Goal: Task Accomplishment & Management: Use online tool/utility

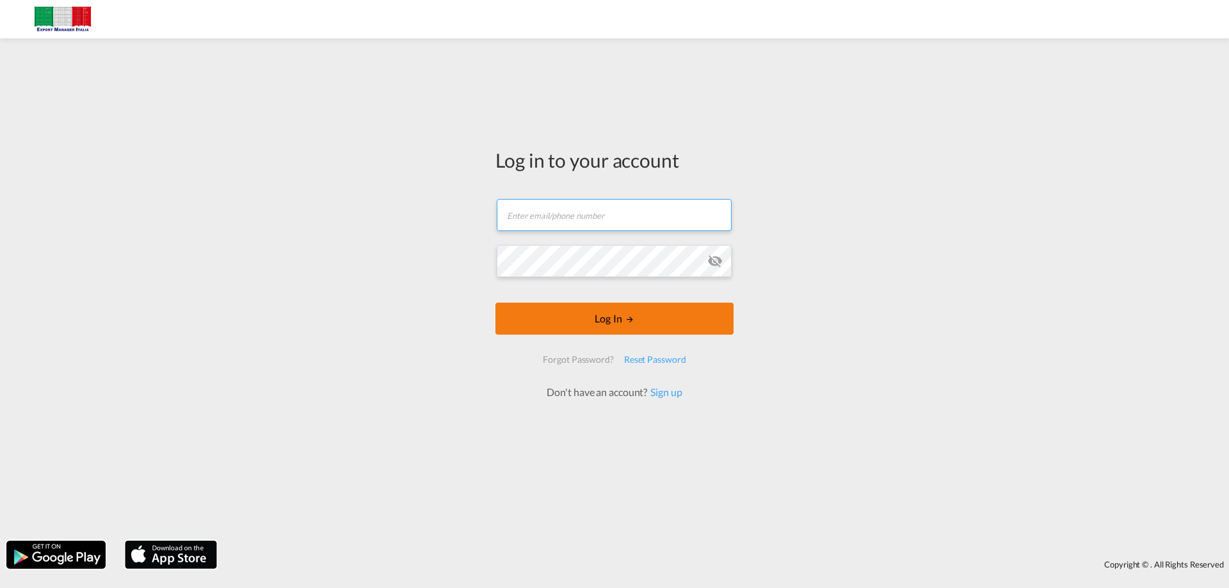
type input "[EMAIL_ADDRESS][DOMAIN_NAME]"
click at [615, 321] on button "Log In" at bounding box center [615, 319] width 238 height 32
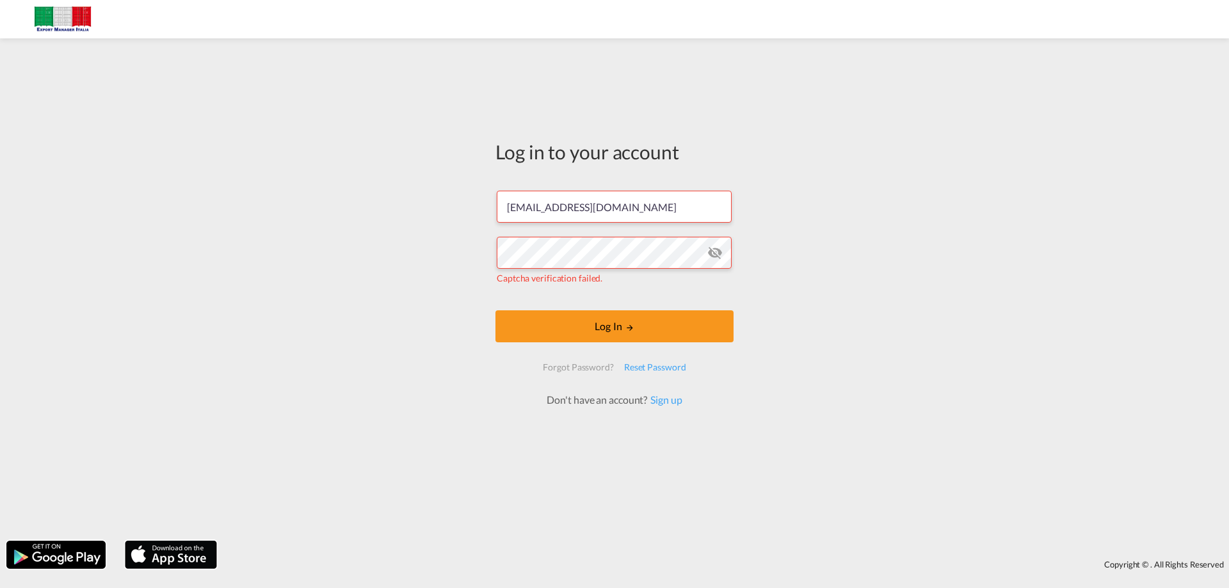
click at [843, 231] on div "Log in to your account admin@exportmanageritalia.com Captcha verification faile…" at bounding box center [614, 290] width 1229 height 490
click at [353, 118] on div "Log in to your account admin@exportmanageritalia.com Captcha verification faile…" at bounding box center [614, 290] width 1229 height 490
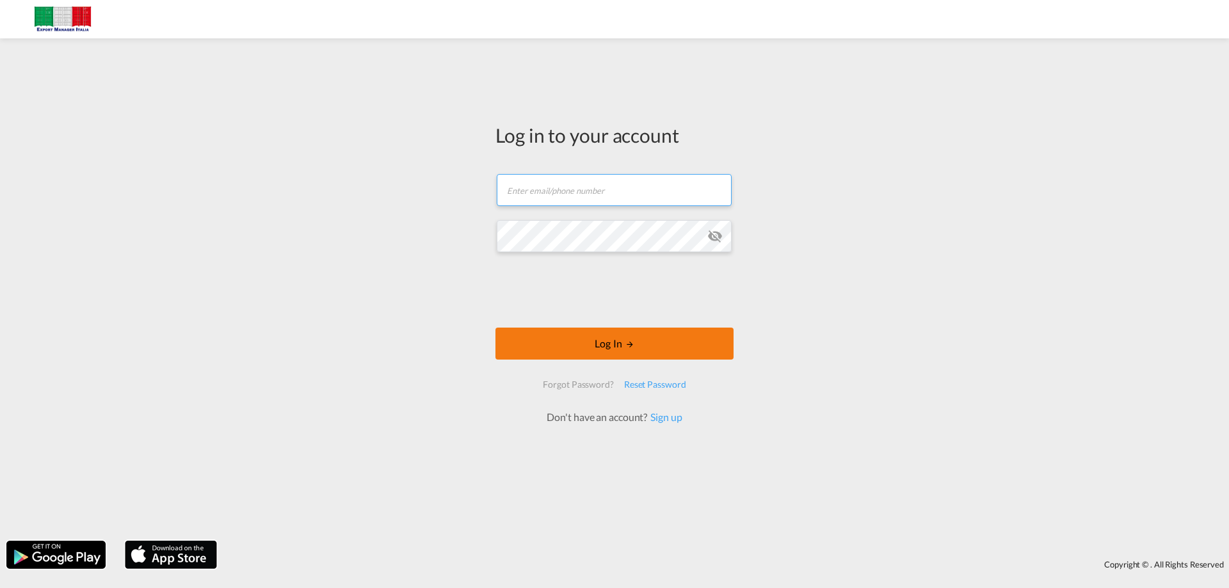
type input "[EMAIL_ADDRESS][DOMAIN_NAME]"
click at [606, 341] on button "Log In" at bounding box center [615, 344] width 238 height 32
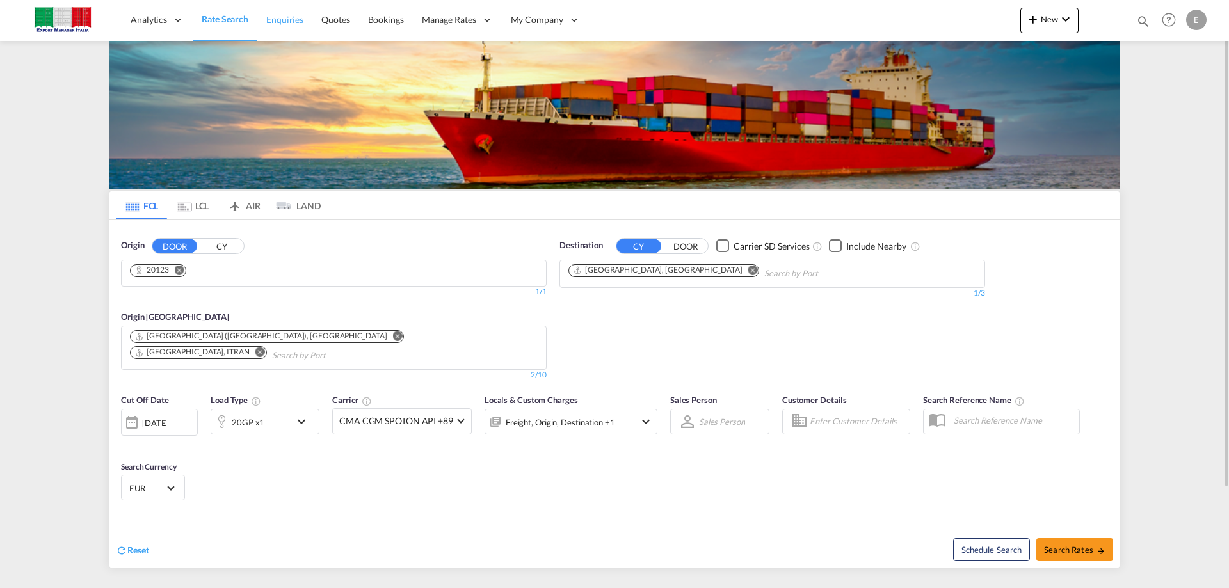
click at [295, 21] on span "Enquiries" at bounding box center [284, 19] width 37 height 11
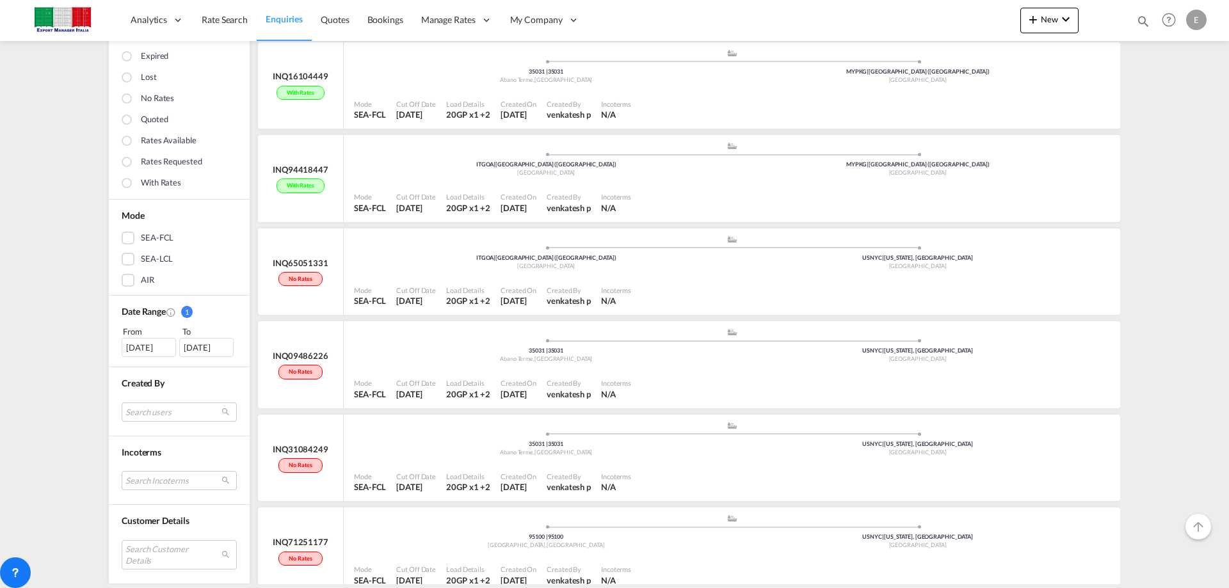
scroll to position [1725, 0]
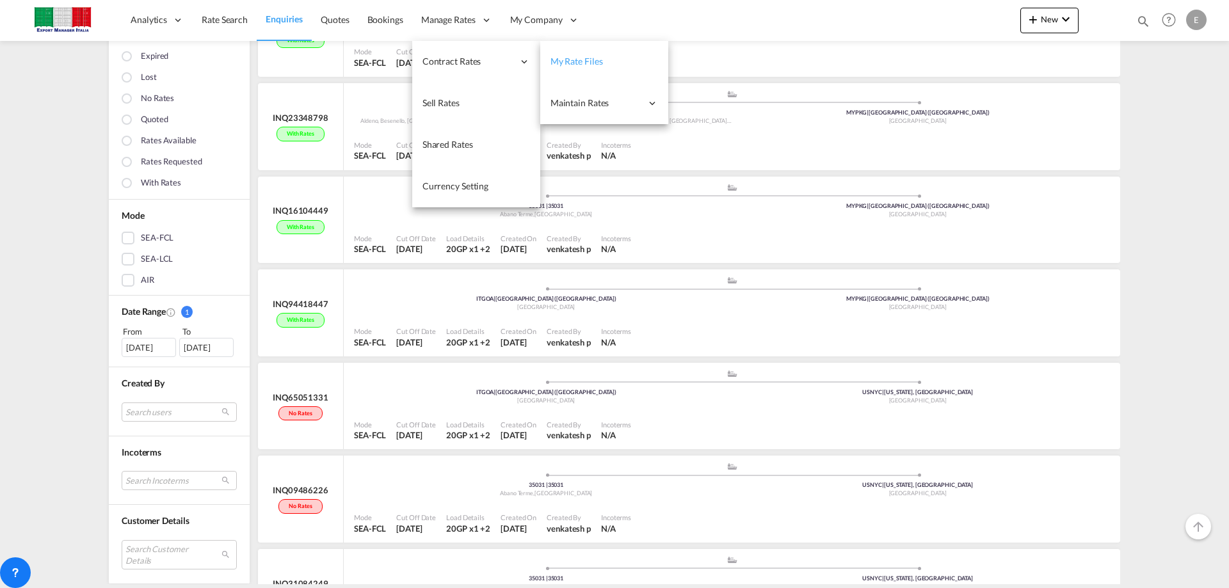
click at [608, 63] on link "My Rate Files" at bounding box center [604, 62] width 128 height 42
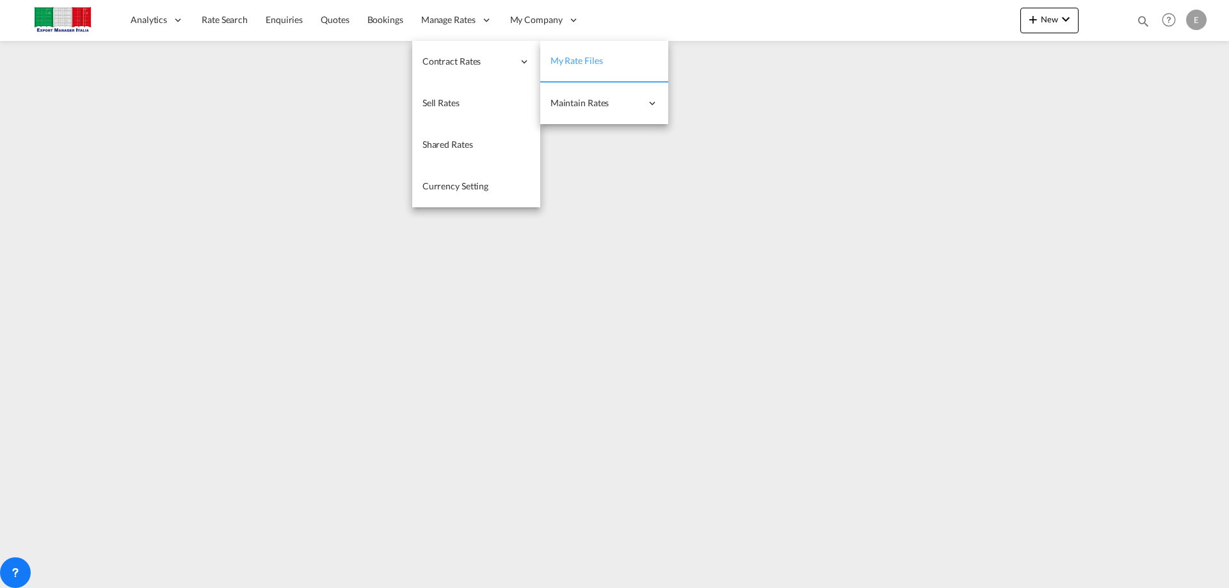
click at [610, 63] on link "My Rate Files" at bounding box center [604, 62] width 128 height 42
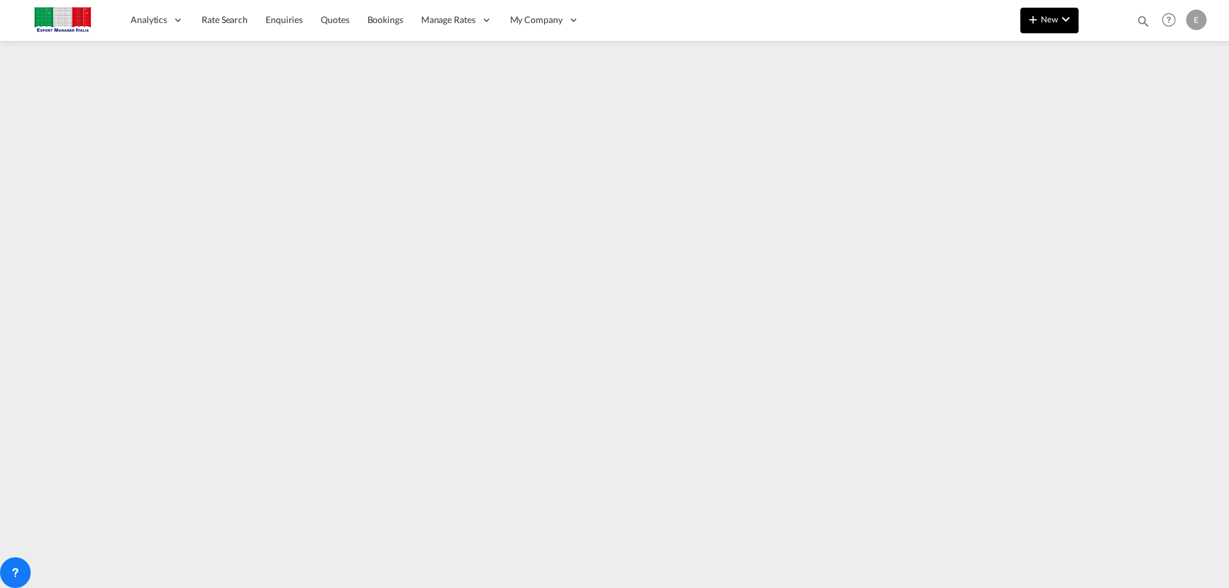
click at [1051, 23] on span "New" at bounding box center [1050, 19] width 48 height 10
click at [1137, 85] on md-backdrop at bounding box center [614, 294] width 1229 height 588
click at [1047, 25] on button "New" at bounding box center [1050, 21] width 58 height 26
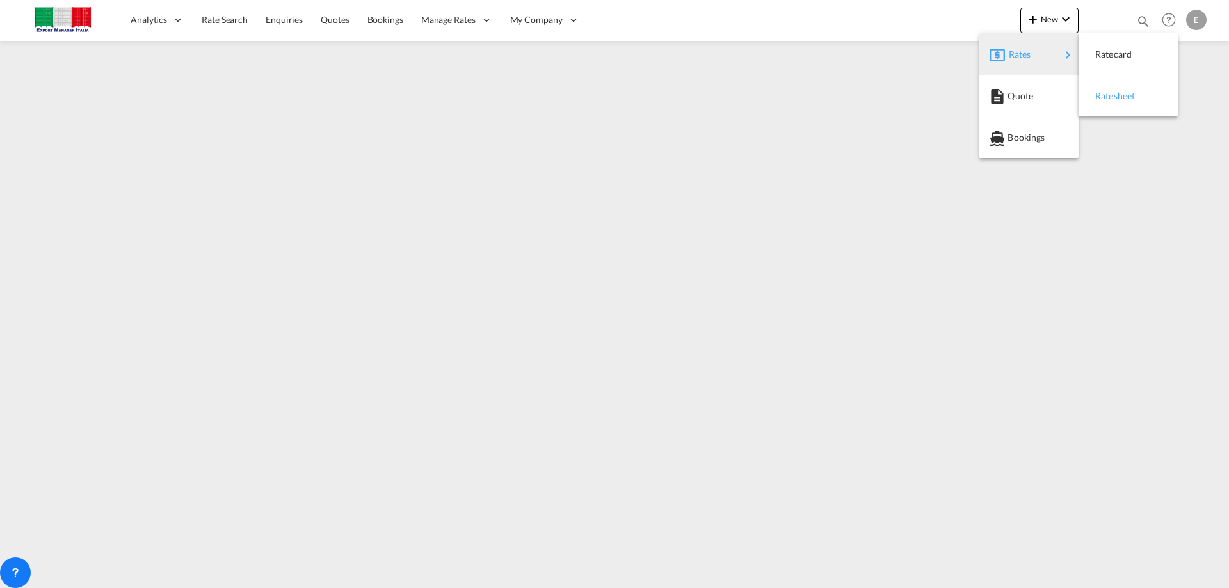
click at [1103, 93] on span "Ratesheet" at bounding box center [1103, 96] width 14 height 26
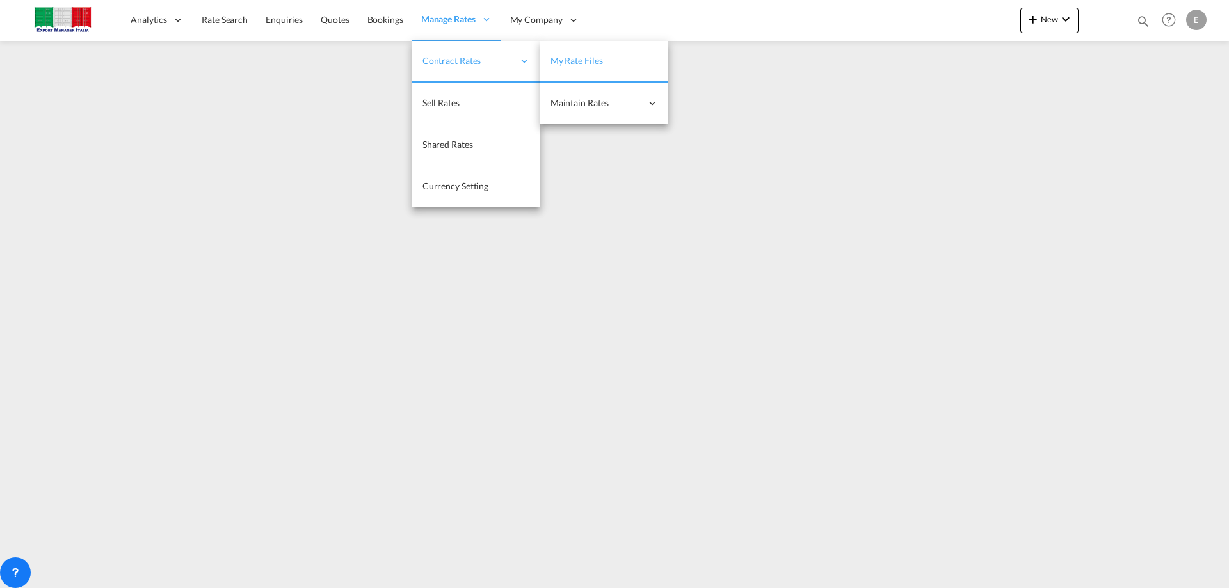
click at [598, 61] on span "My Rate Files" at bounding box center [577, 60] width 53 height 11
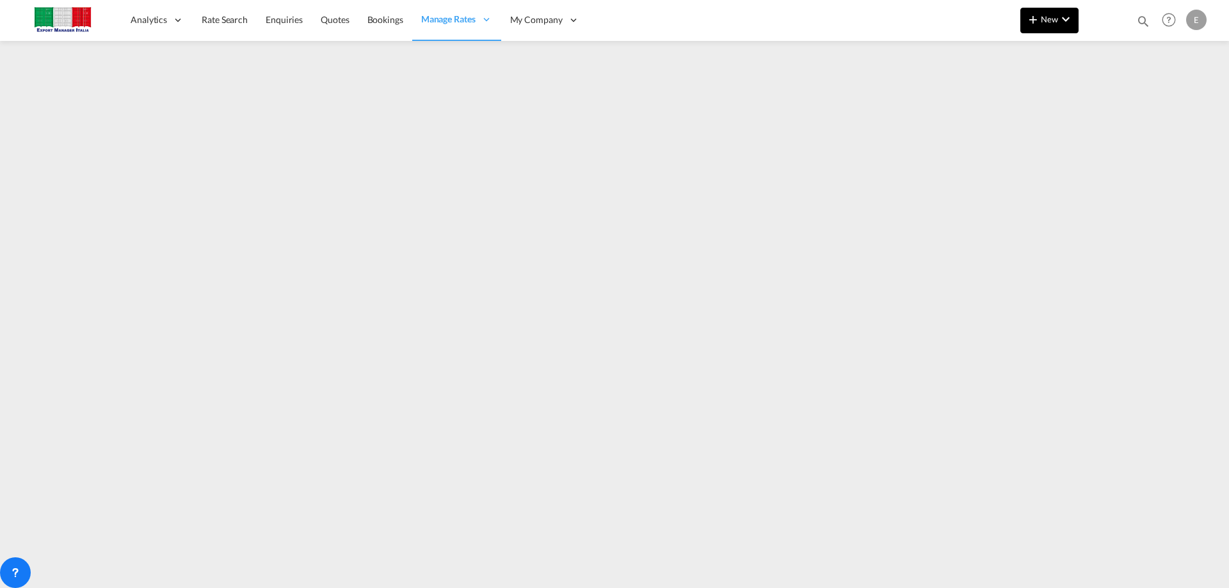
click at [1066, 20] on md-icon "icon-chevron-down" at bounding box center [1065, 19] width 15 height 15
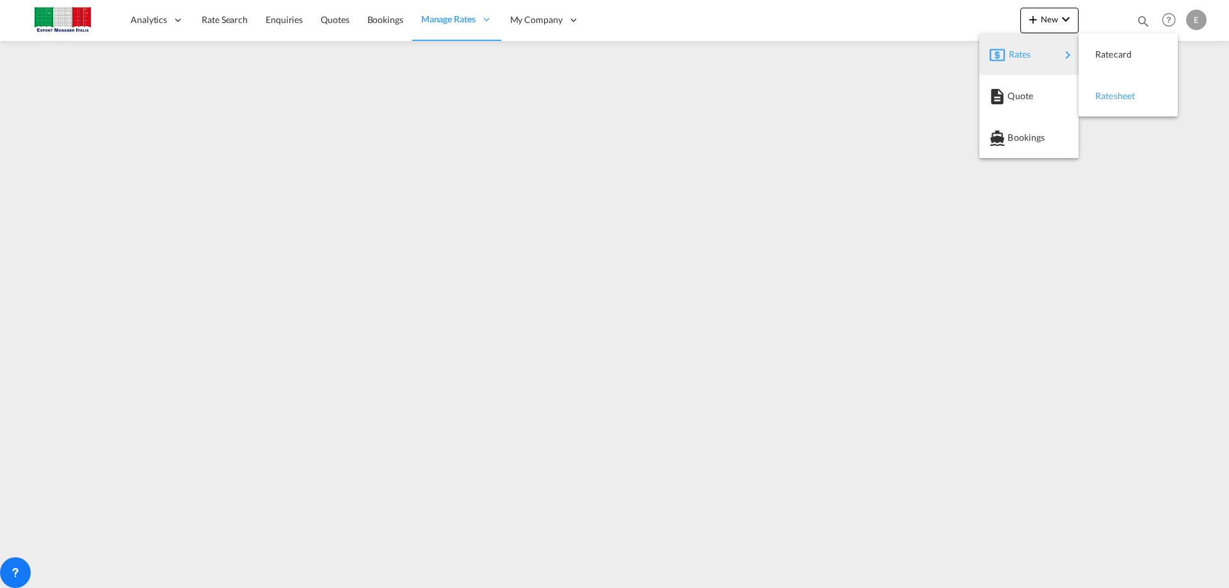
click at [1110, 92] on span "Ratesheet" at bounding box center [1103, 96] width 14 height 26
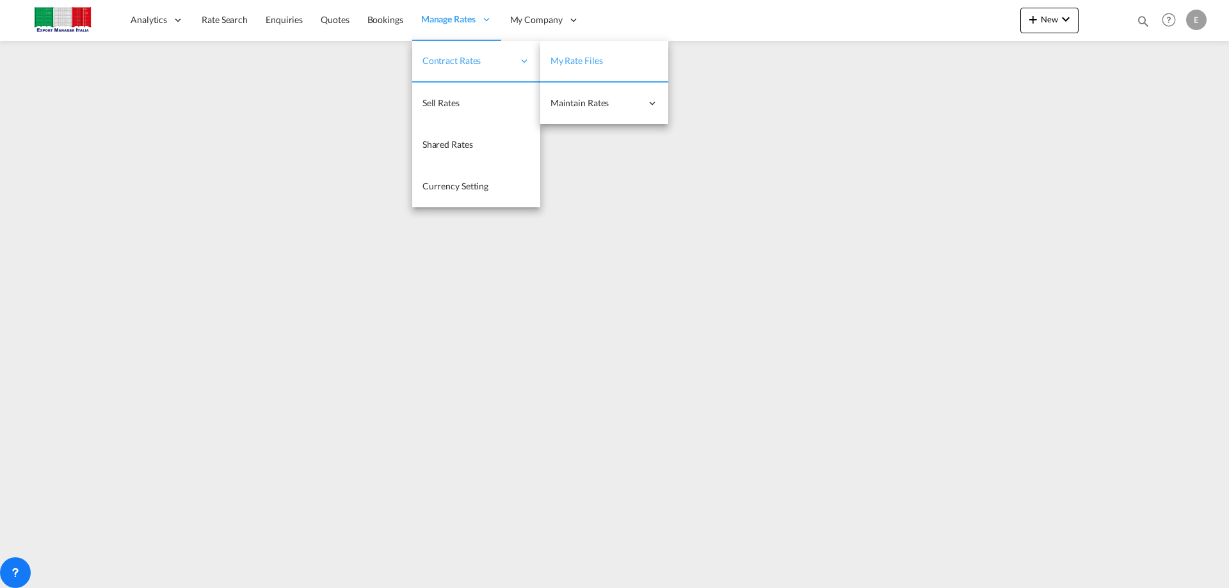
click at [579, 57] on span "My Rate Files" at bounding box center [577, 60] width 53 height 11
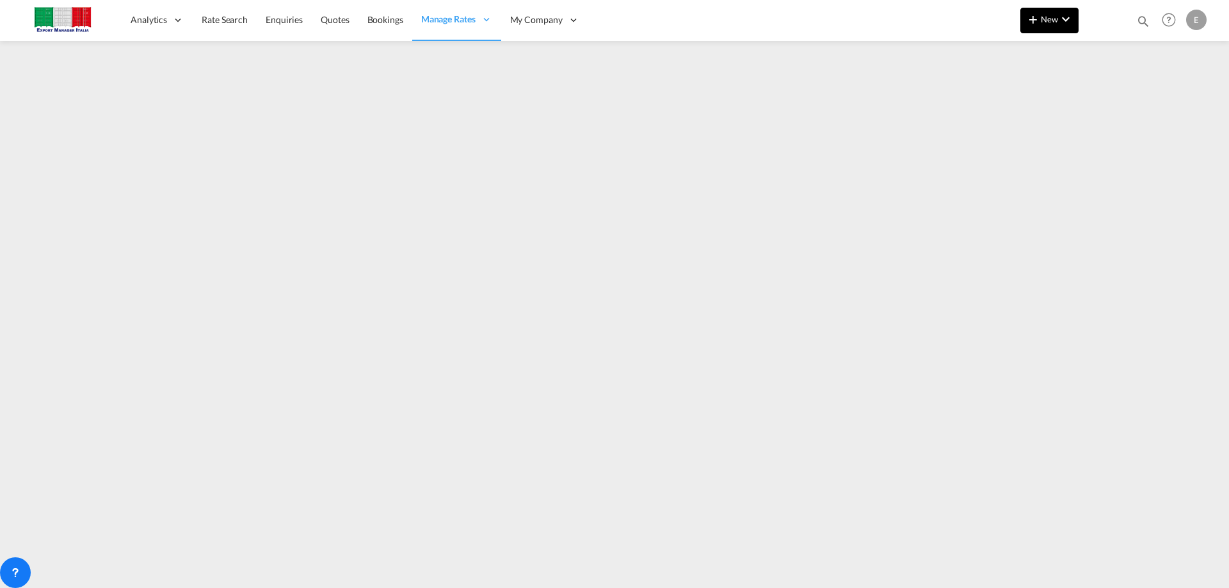
click at [1048, 21] on span "New" at bounding box center [1050, 19] width 48 height 10
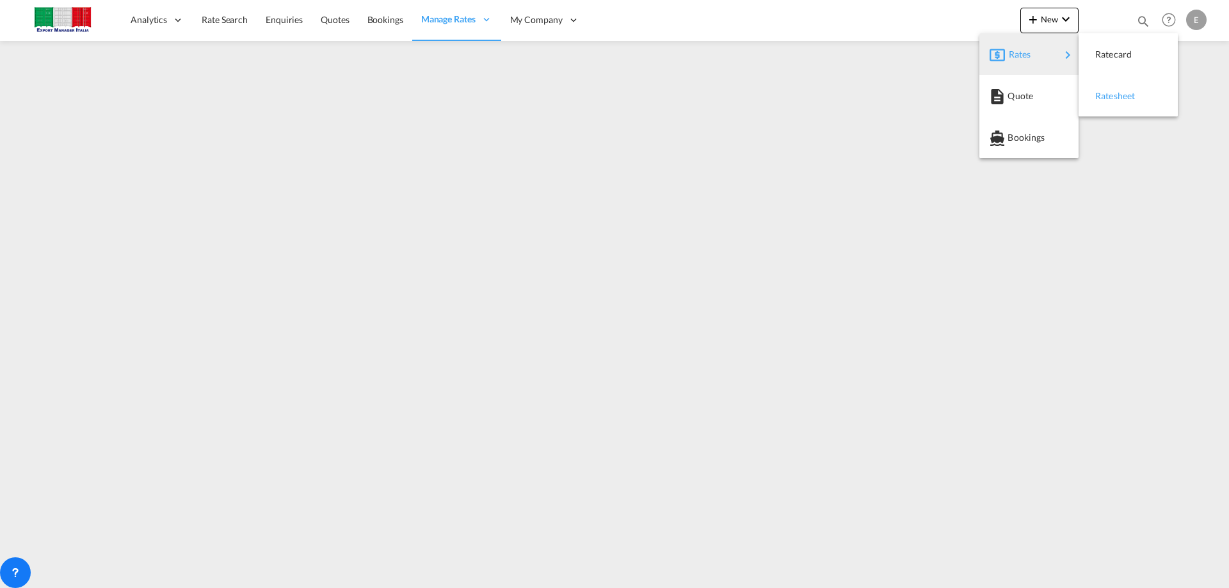
click at [1110, 95] on span "Ratesheet" at bounding box center [1103, 96] width 14 height 26
